Goal: Information Seeking & Learning: Learn about a topic

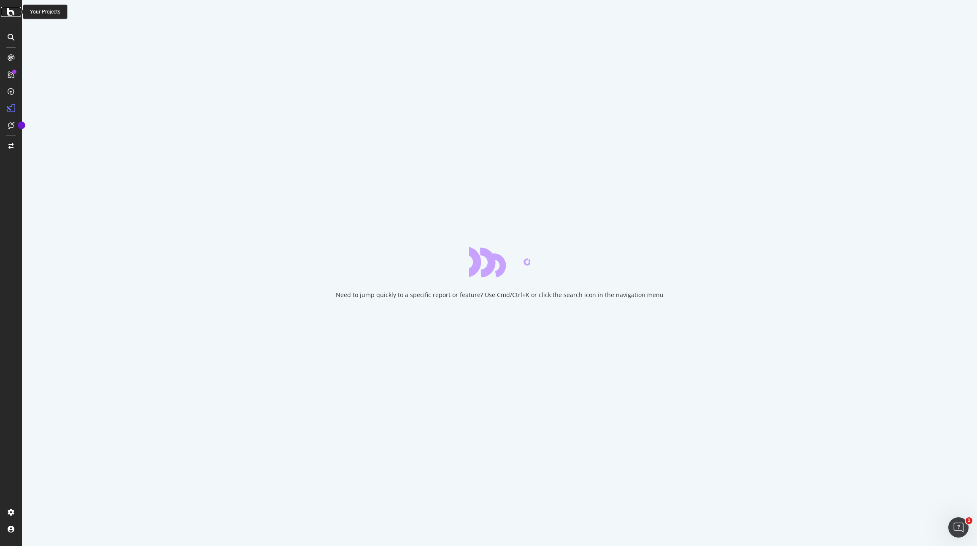
click at [7, 14] on icon at bounding box center [11, 12] width 8 height 10
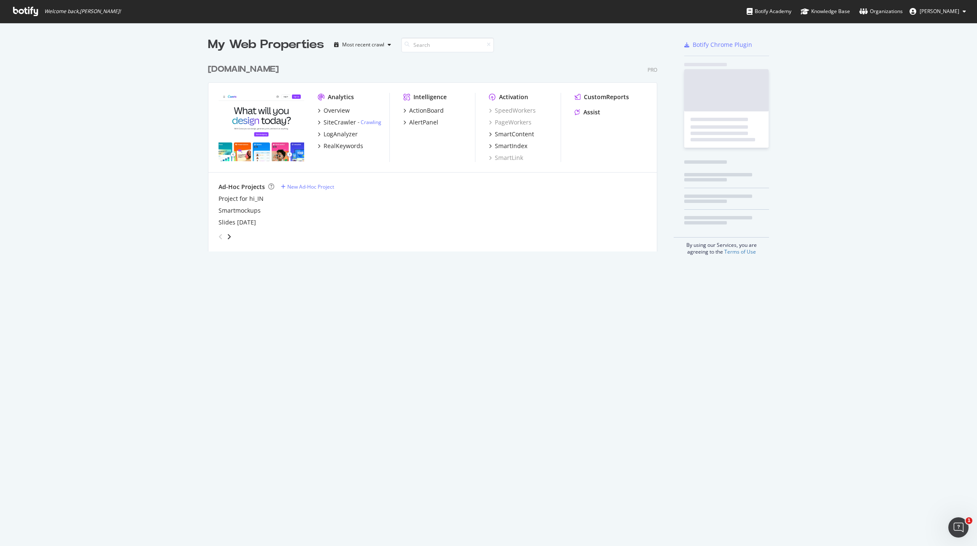
scroll to position [540, 964]
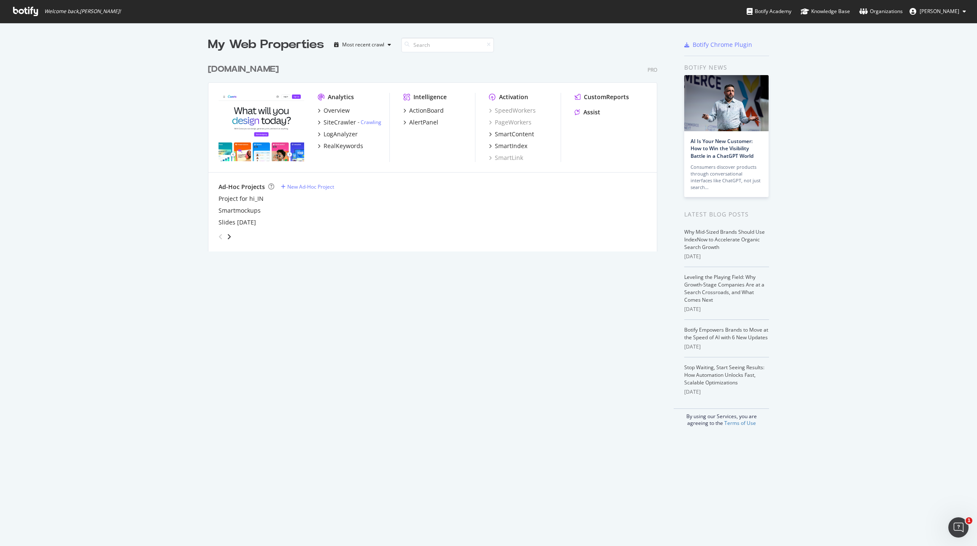
click at [111, 111] on div "My Web Properties Most recent crawl [DOMAIN_NAME] Pro Analytics Overview SiteCr…" at bounding box center [488, 231] width 977 height 417
click at [327, 118] on div "SiteCrawler" at bounding box center [340, 122] width 32 height 8
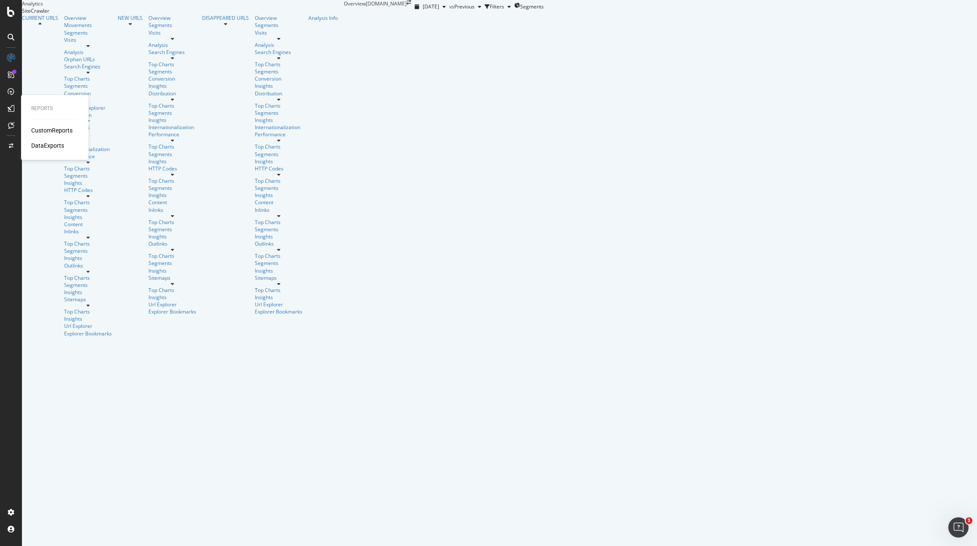
click at [39, 127] on div "CustomReports" at bounding box center [51, 130] width 41 height 8
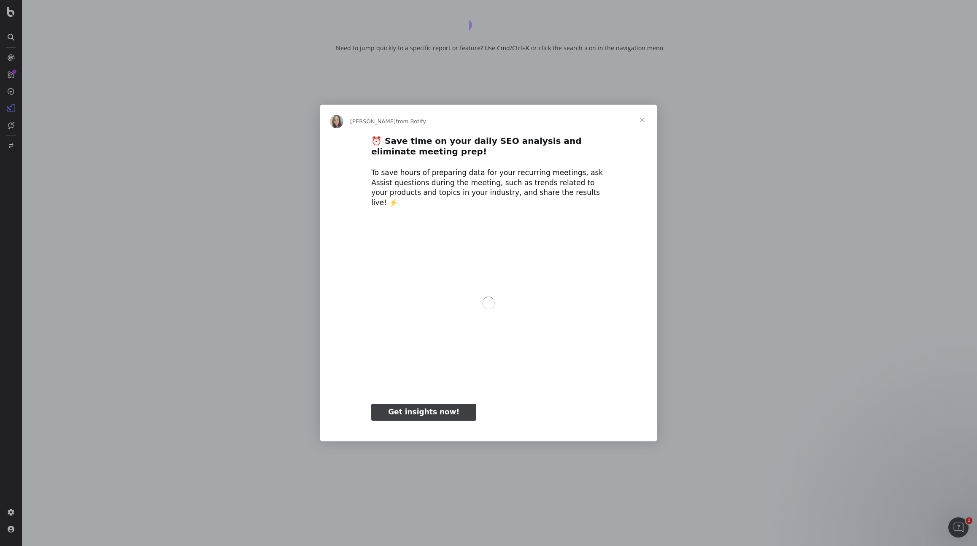
click at [648, 123] on span "Close" at bounding box center [642, 120] width 30 height 30
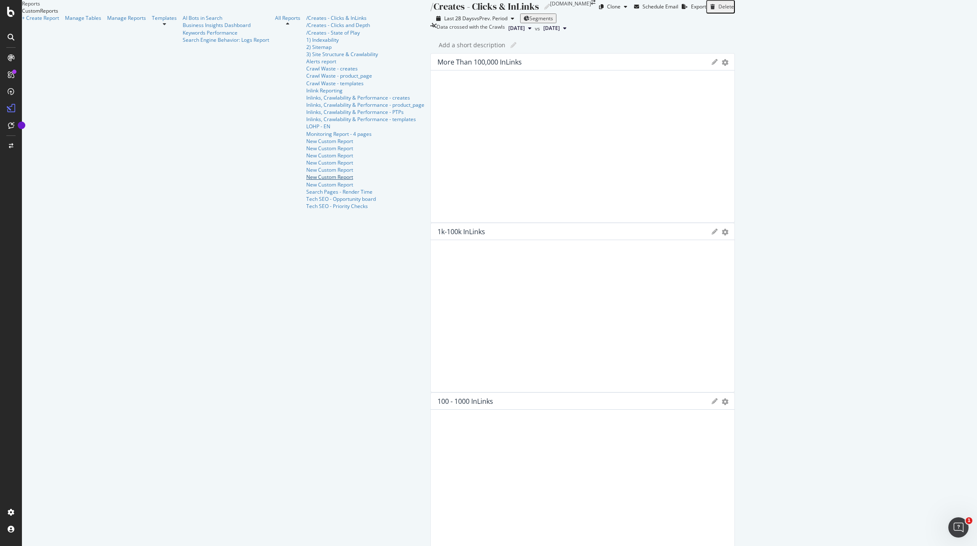
scroll to position [120, 0]
click at [306, 210] on div "Tech SEO - Priority Checks" at bounding box center [365, 205] width 118 height 7
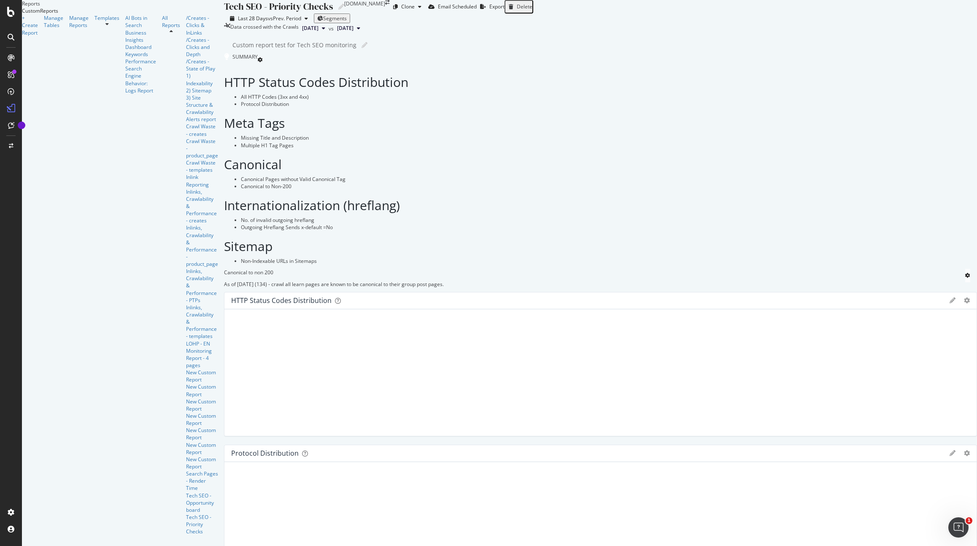
click at [546, 23] on div "Last 28 Days vs Prev. Period Segments" at bounding box center [600, 18] width 753 height 10
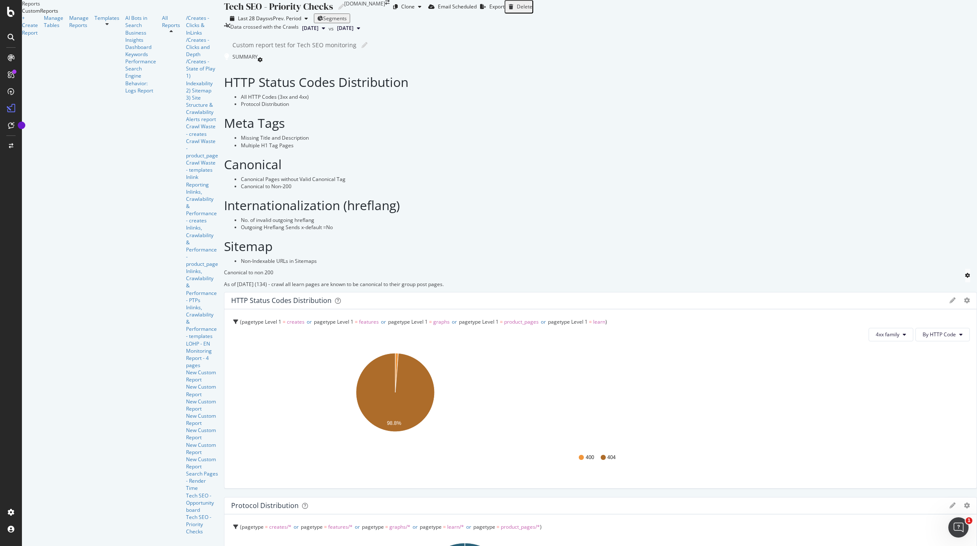
scroll to position [76, 0]
drag, startPoint x: 602, startPoint y: 63, endPoint x: 663, endPoint y: 35, distance: 67.6
click at [603, 51] on div "Custom report test for Tech SEO monitoring Custom report test for Tech SEO moni…" at bounding box center [604, 45] width 745 height 13
click at [724, 12] on div "Tech SEO - Priority Checks Tech SEO - Priority Checks [DOMAIN_NAME] Clone Email…" at bounding box center [600, 6] width 753 height 13
click at [733, 4] on div "Tech SEO - Priority Checks Tech SEO - Priority Checks [DOMAIN_NAME] Clone Email…" at bounding box center [600, 6] width 753 height 13
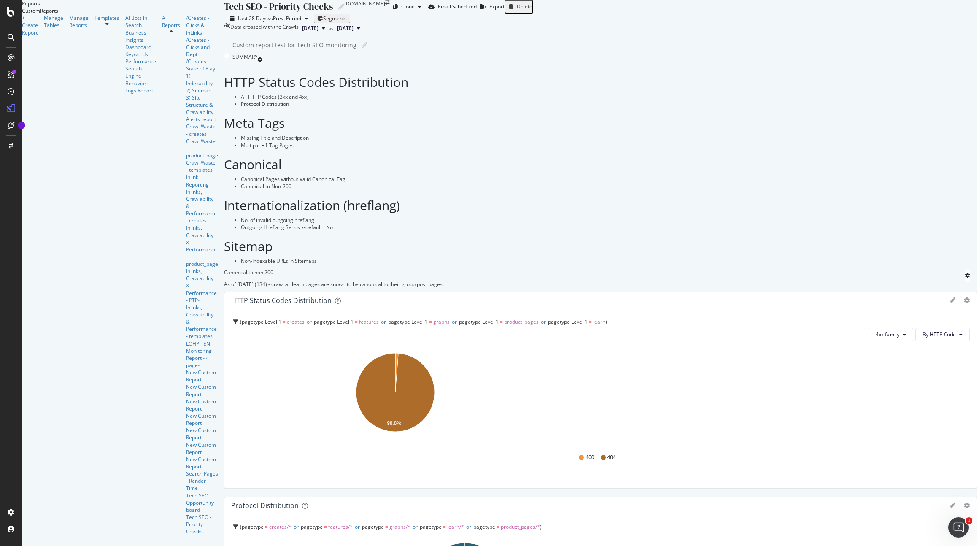
scroll to position [0, 0]
